Goal: Task Accomplishment & Management: Manage account settings

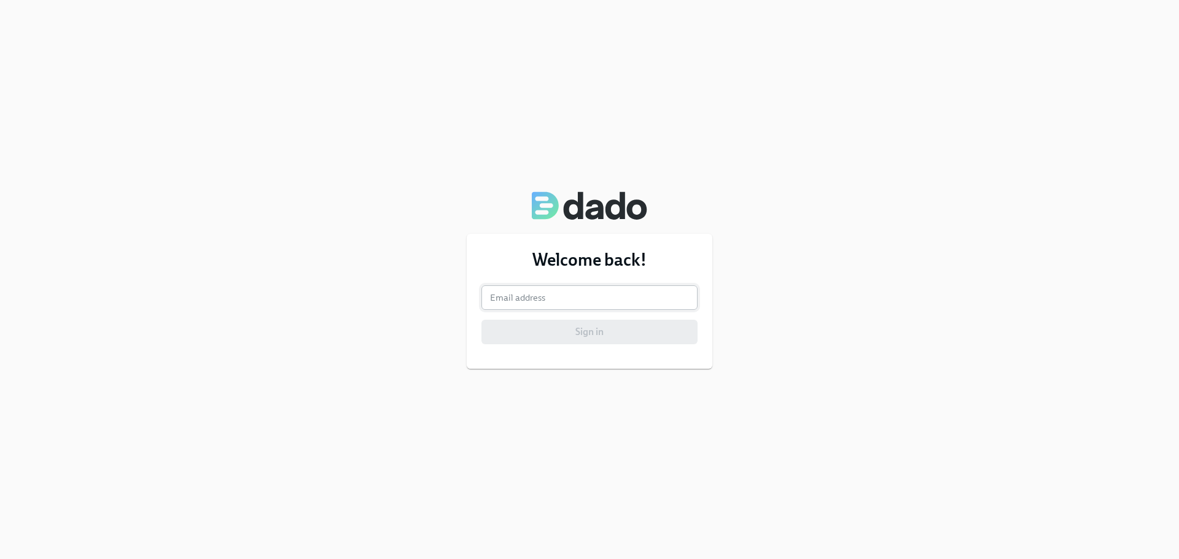
click at [575, 294] on input "email" at bounding box center [589, 297] width 216 height 25
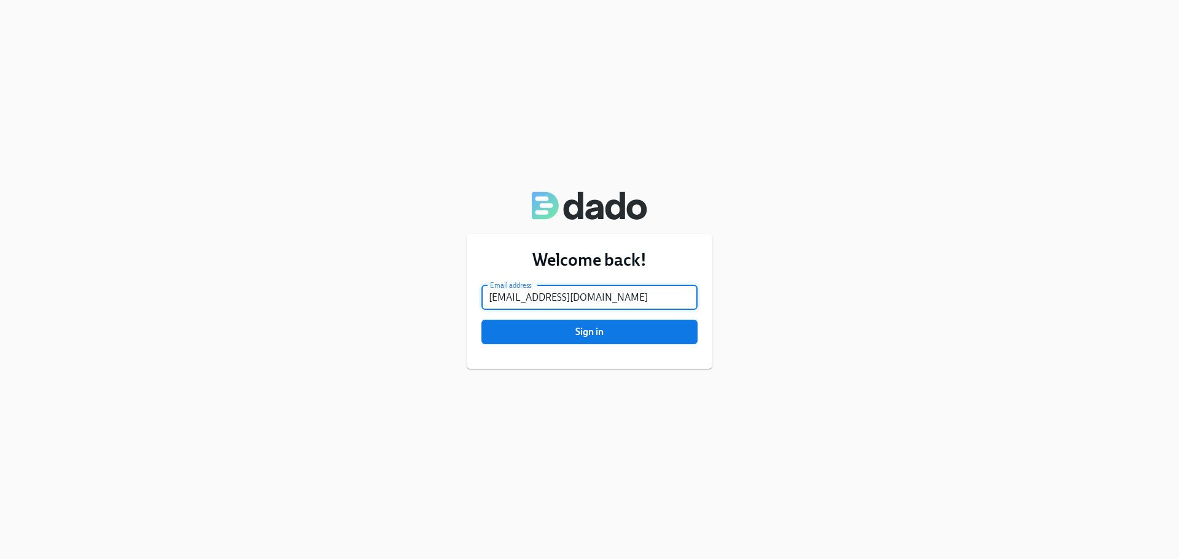
type input "[EMAIL_ADDRESS][DOMAIN_NAME]"
click at [481, 320] on button "Sign in" at bounding box center [589, 332] width 216 height 25
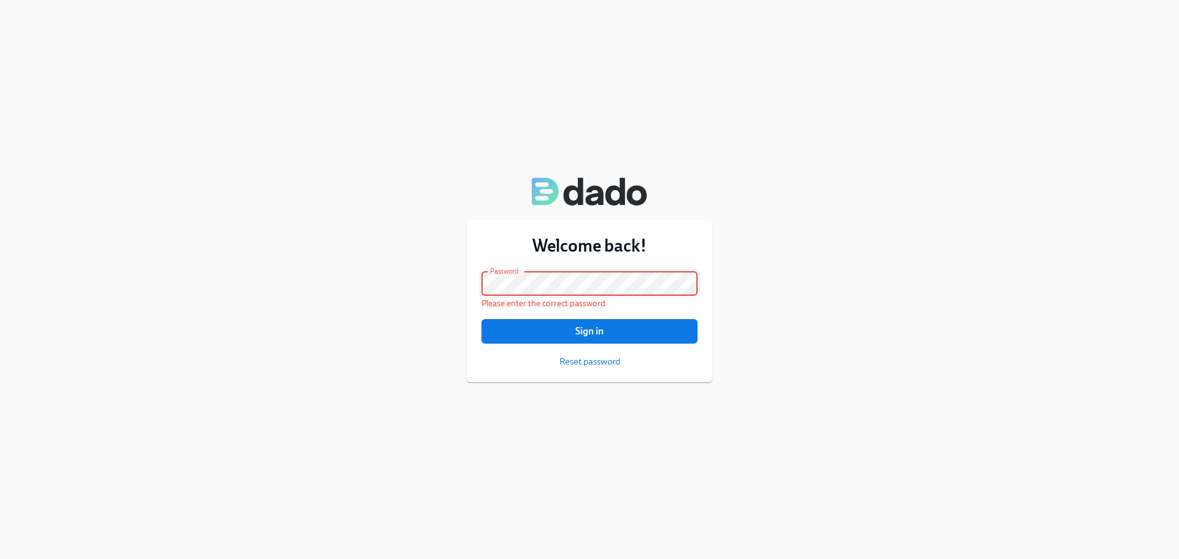
click at [463, 277] on div "Welcome back! Email address samanthamillermsw@gmail.com Email address Password …" at bounding box center [589, 279] width 1179 height 559
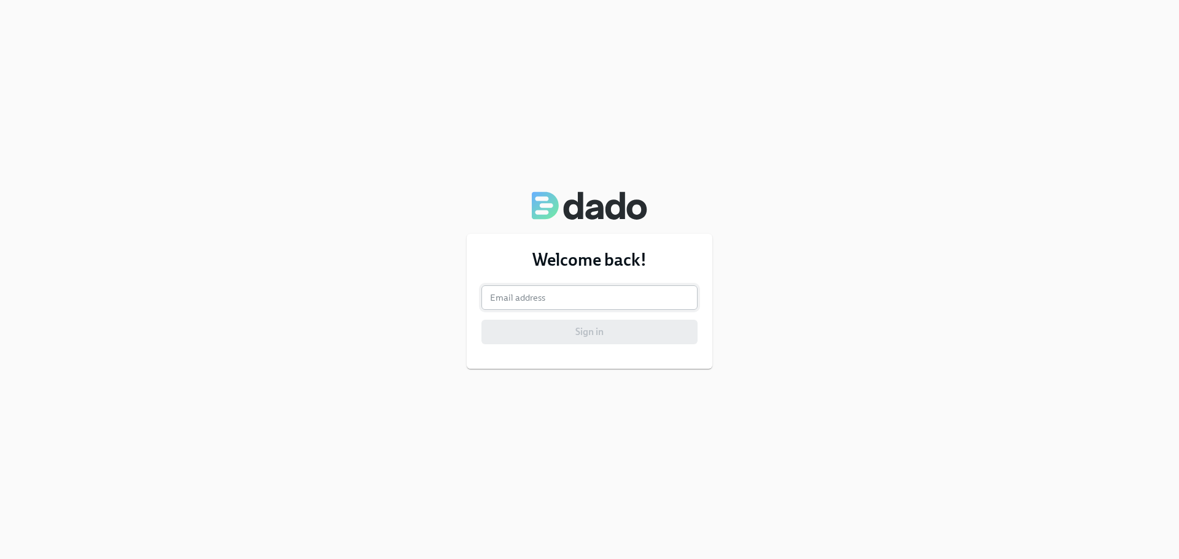
drag, startPoint x: 522, startPoint y: 303, endPoint x: 543, endPoint y: 308, distance: 22.2
click at [522, 303] on input "email" at bounding box center [589, 297] width 216 height 25
type input "[EMAIL_ADDRESS][DOMAIN_NAME]"
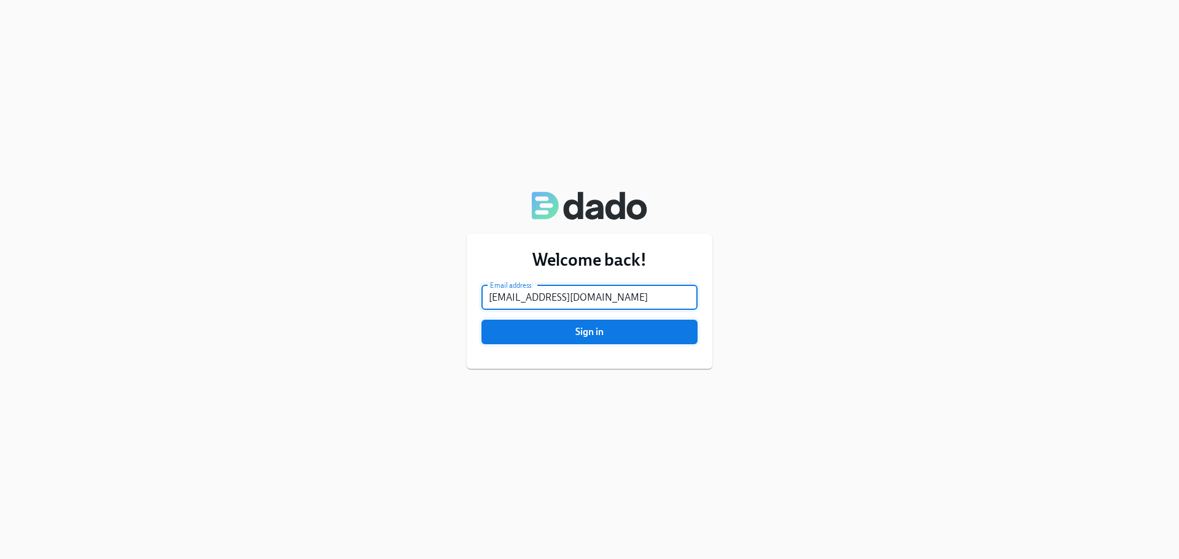
click at [598, 327] on span "Sign in" at bounding box center [589, 332] width 199 height 12
click at [481, 320] on button "Sign in" at bounding box center [589, 332] width 216 height 25
